Goal: Find contact information: Find contact information

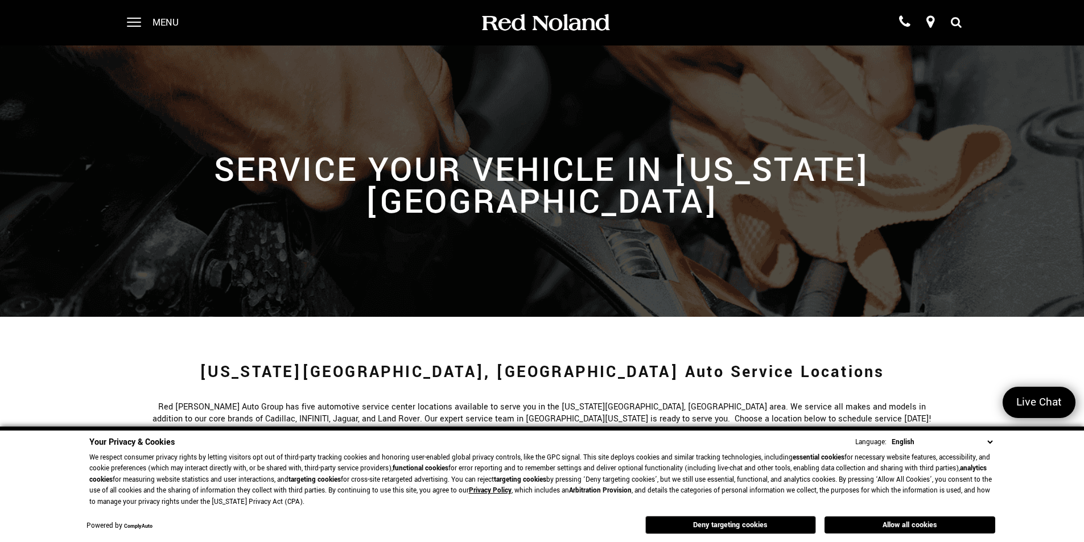
click at [955, 23] on icon at bounding box center [956, 22] width 11 height 9
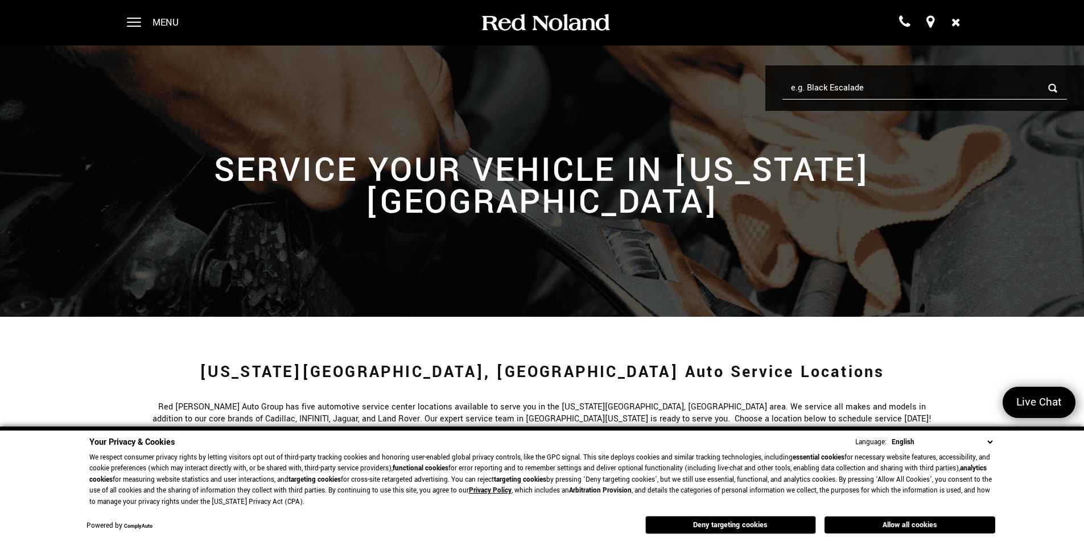
click at [955, 23] on icon at bounding box center [955, 22] width 9 height 9
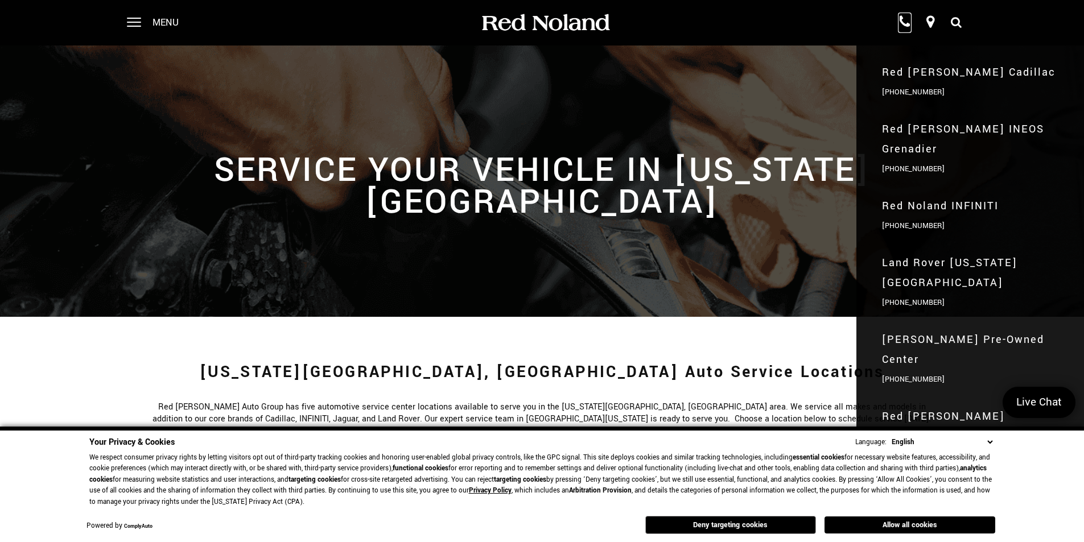
click at [902, 22] on icon at bounding box center [904, 22] width 11 height 14
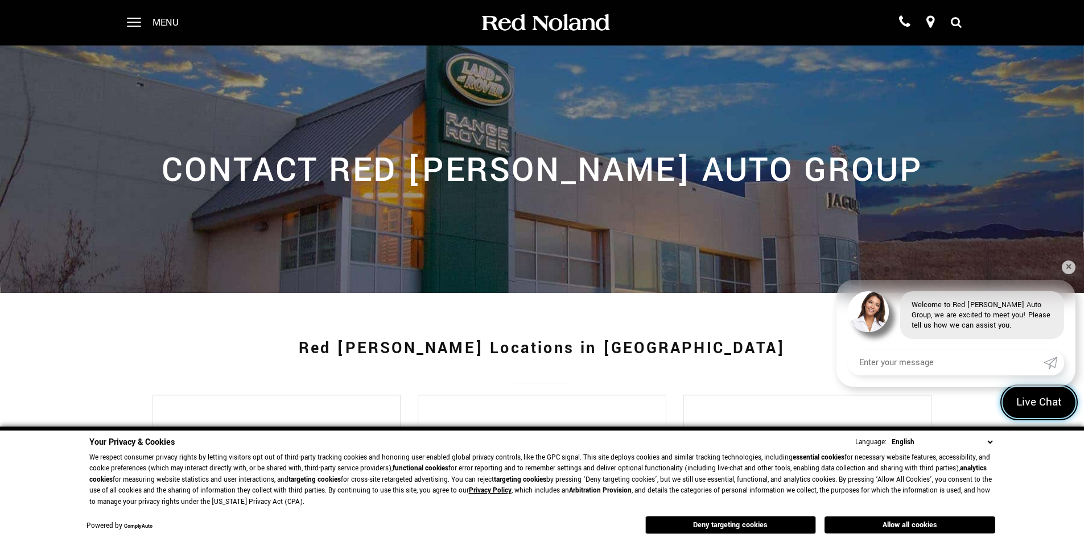
click at [1022, 406] on span "Live Chat" at bounding box center [1038, 402] width 57 height 15
